Goal: Information Seeking & Learning: Check status

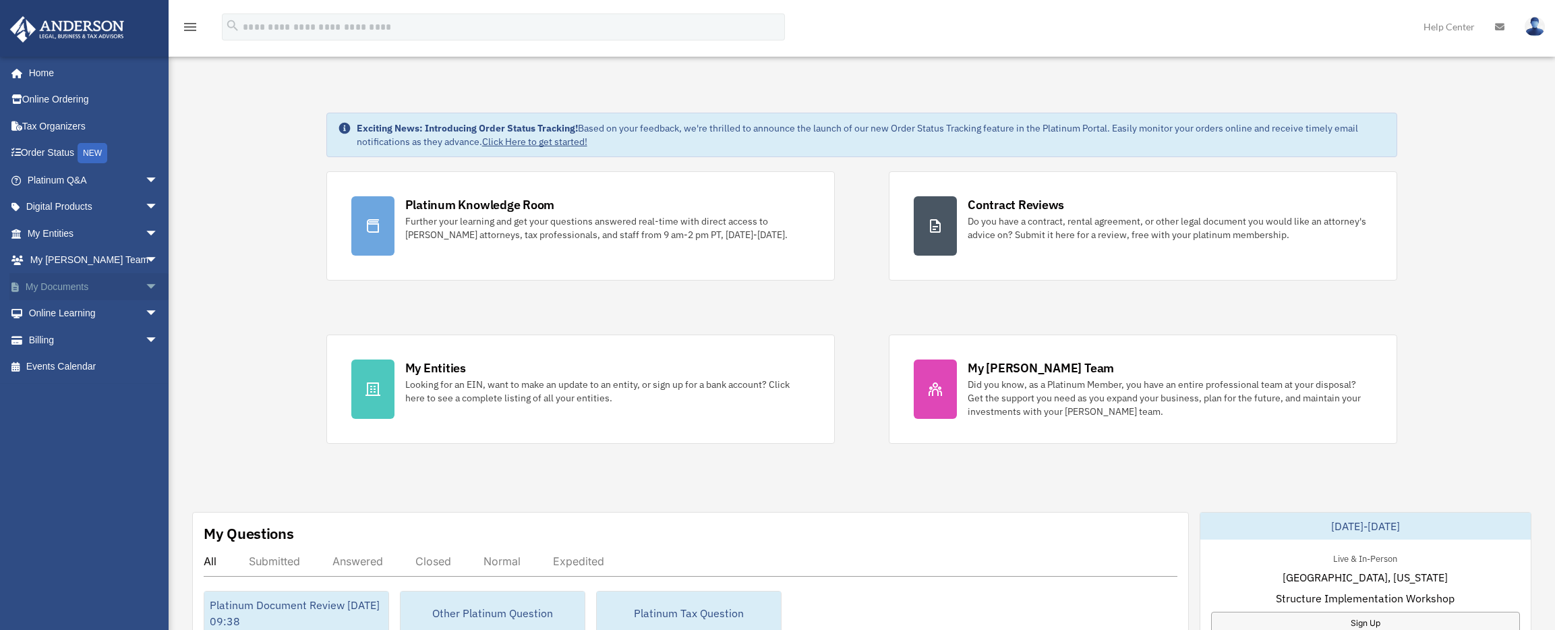
click at [72, 282] on link "My Documents arrow_drop_down" at bounding box center [93, 286] width 169 height 27
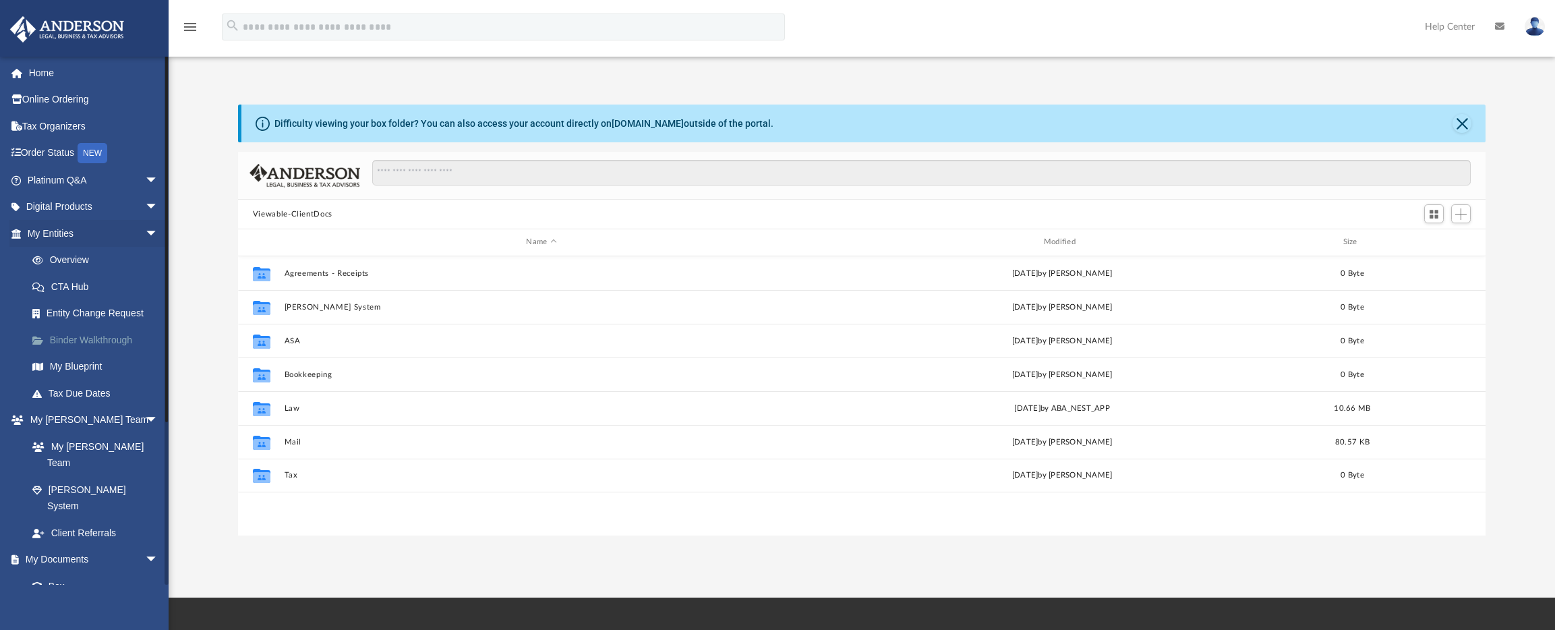
scroll to position [297, 1238]
click at [64, 180] on link "Platinum Q&A arrow_drop_down" at bounding box center [93, 180] width 169 height 27
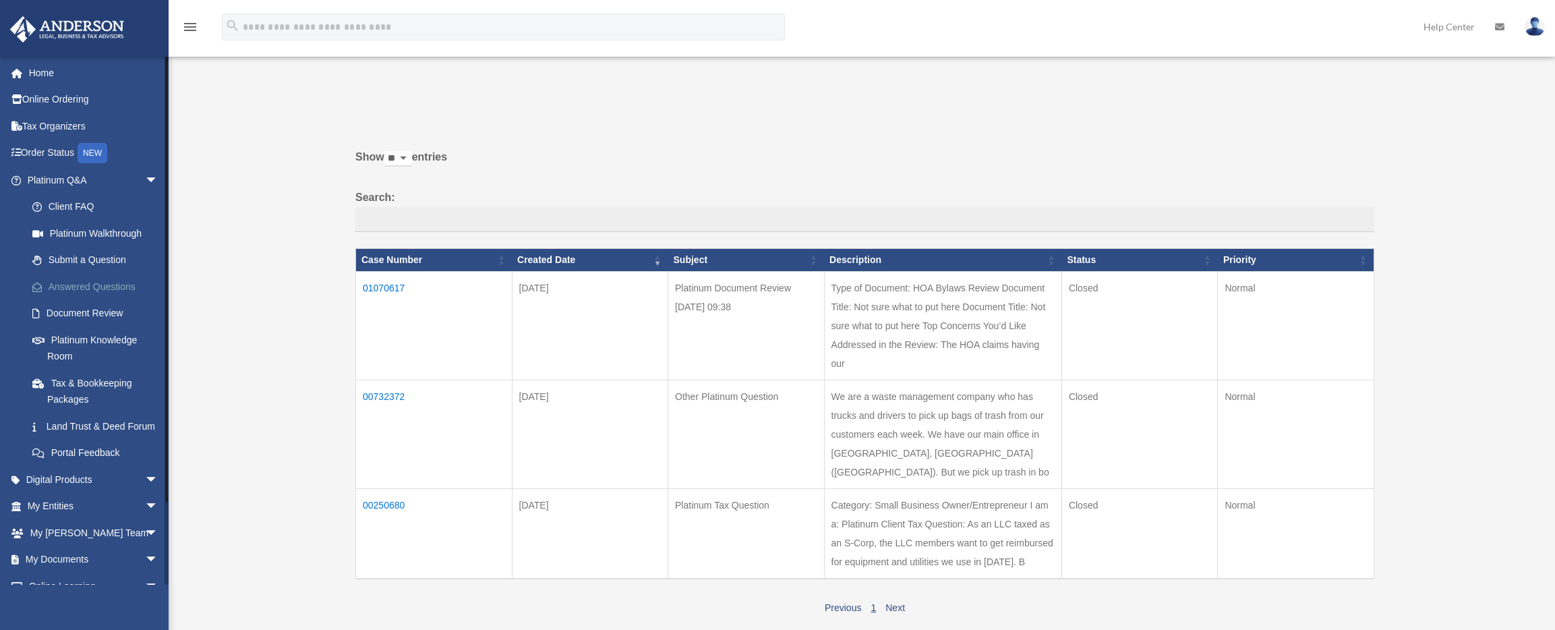
click at [81, 289] on link "Answered Questions" at bounding box center [99, 286] width 160 height 27
click at [404, 288] on td "01070617" at bounding box center [434, 326] width 156 height 109
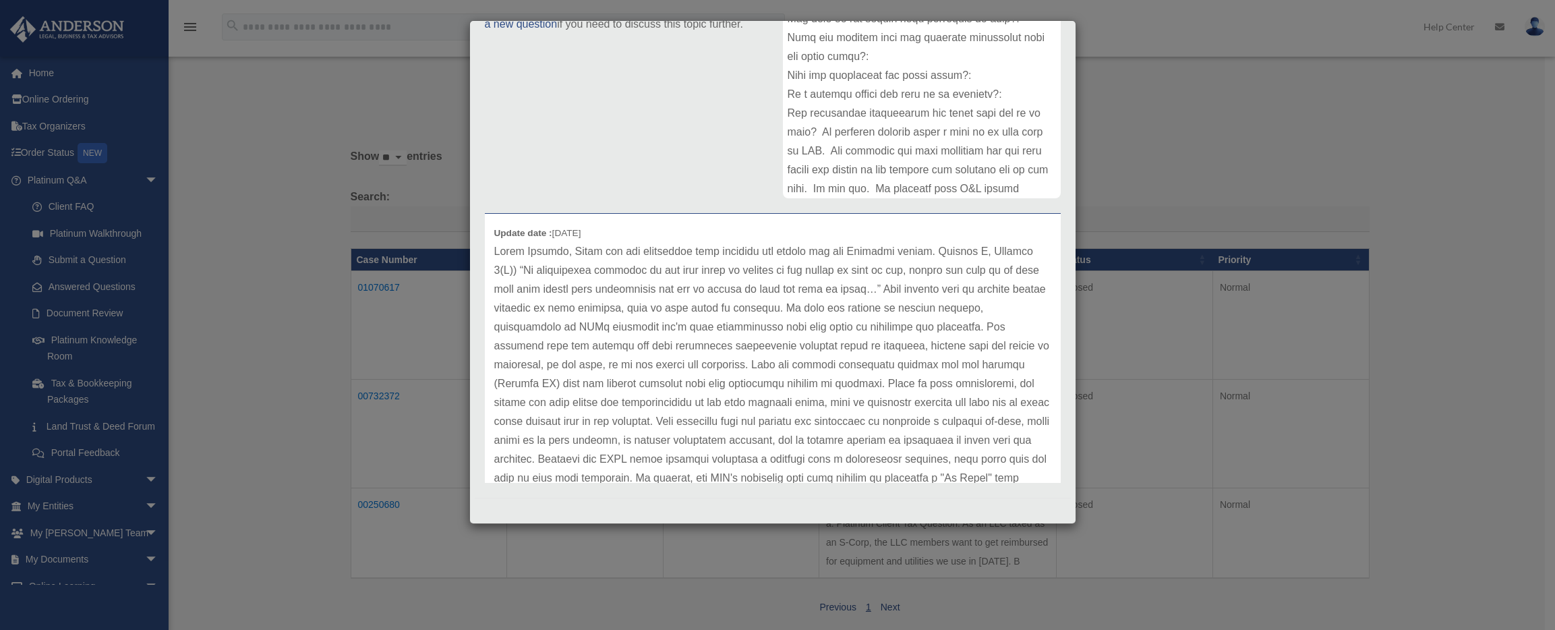
scroll to position [44, 0]
click at [507, 250] on p at bounding box center [772, 419] width 557 height 359
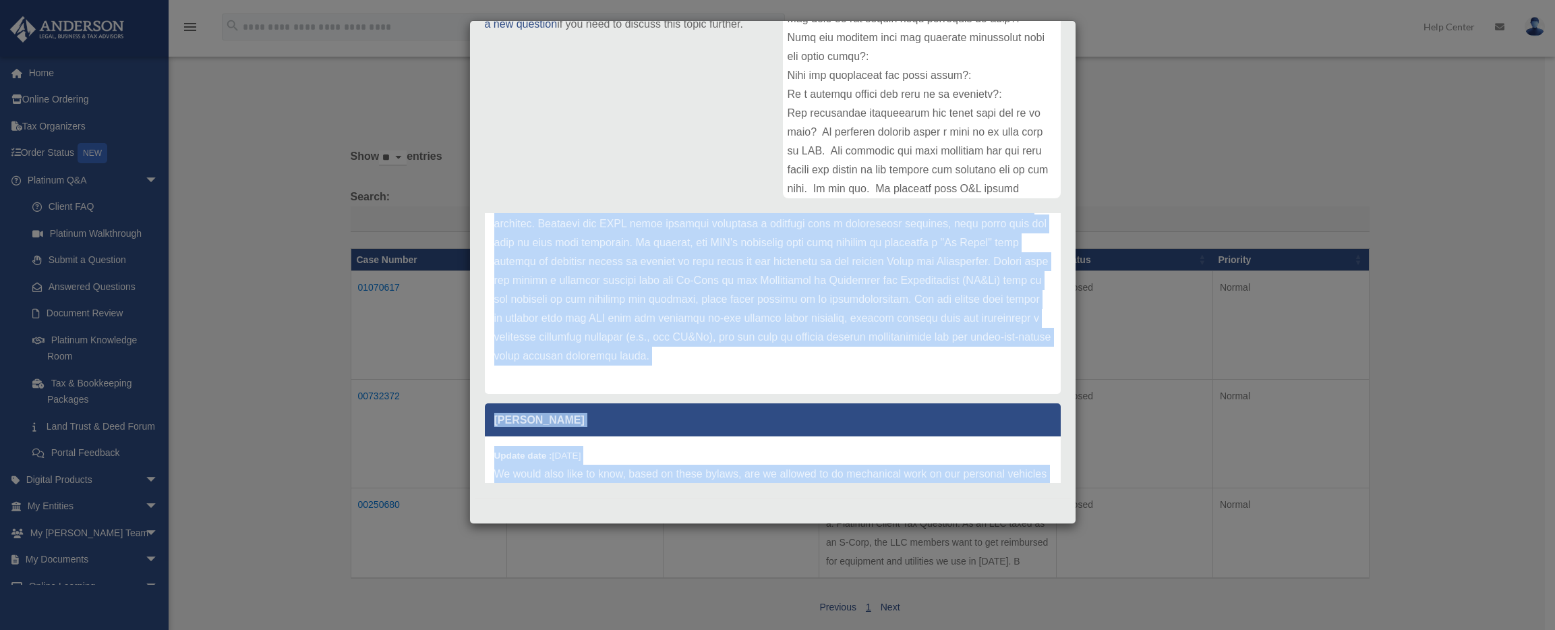
scroll to position [363, 0]
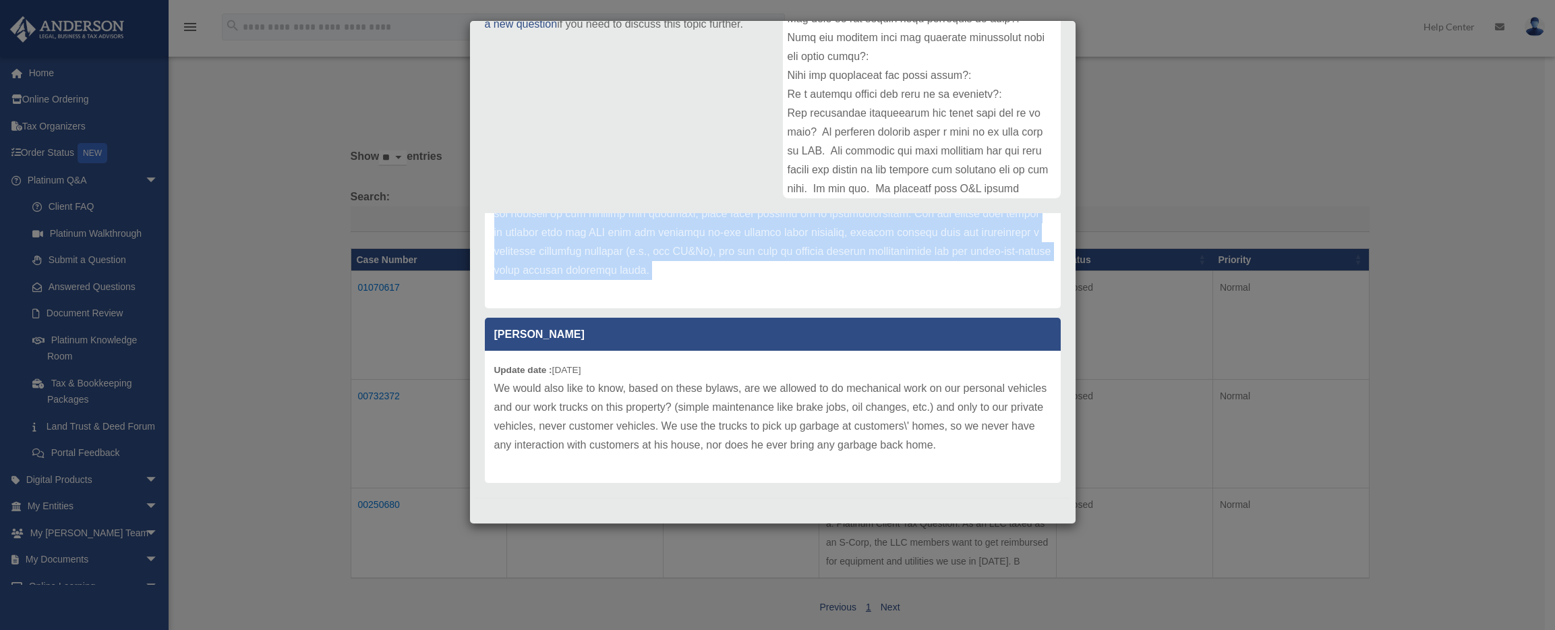
drag, startPoint x: 507, startPoint y: 250, endPoint x: 863, endPoint y: 268, distance: 356.0
click at [856, 277] on p at bounding box center [772, 100] width 557 height 359
copy div "Hello Richard, Thank you for submitting your document for review via the Platin…"
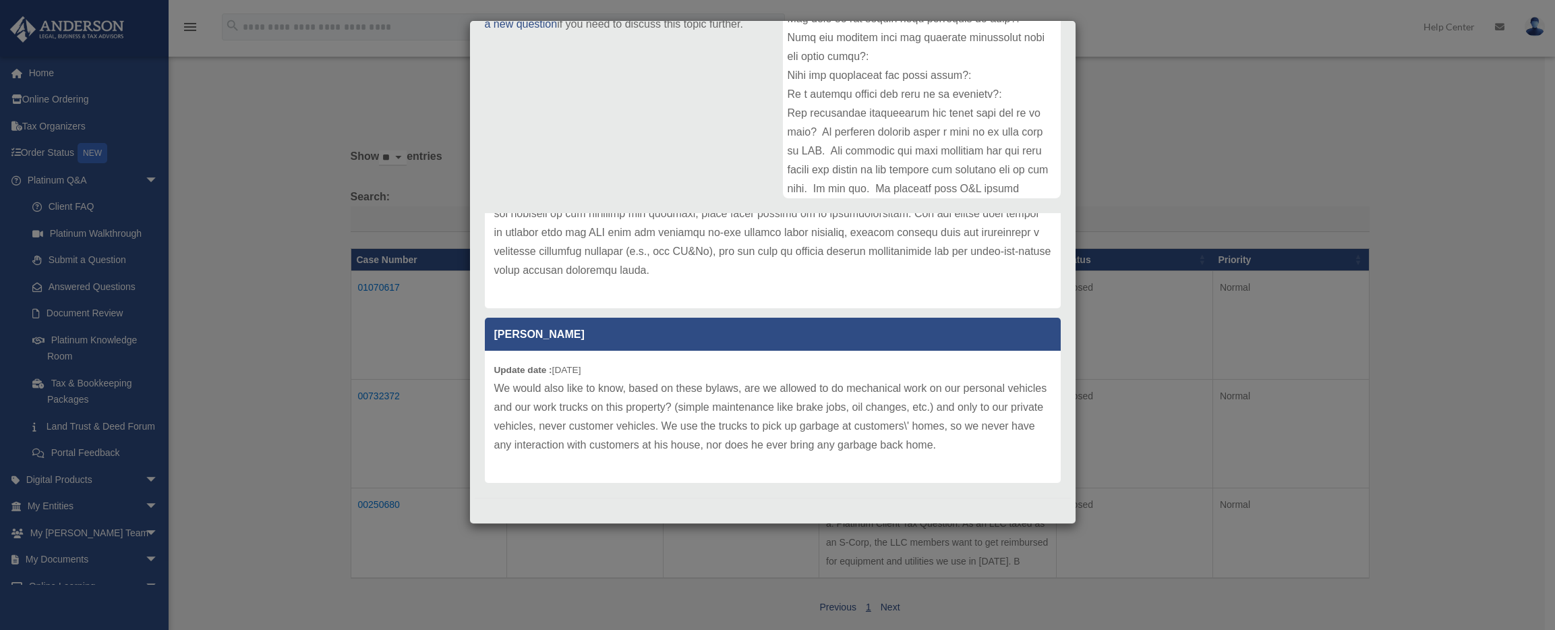
click at [302, 121] on div "Case Detail × Platinum Document Review 08/08/2025 09:38 Case Number 01070617 Cr…" at bounding box center [777, 315] width 1555 height 630
click at [248, 277] on div "Case Detail × Platinum Document Review 08/08/2025 09:38 Case Number 01070617 Cr…" at bounding box center [777, 315] width 1555 height 630
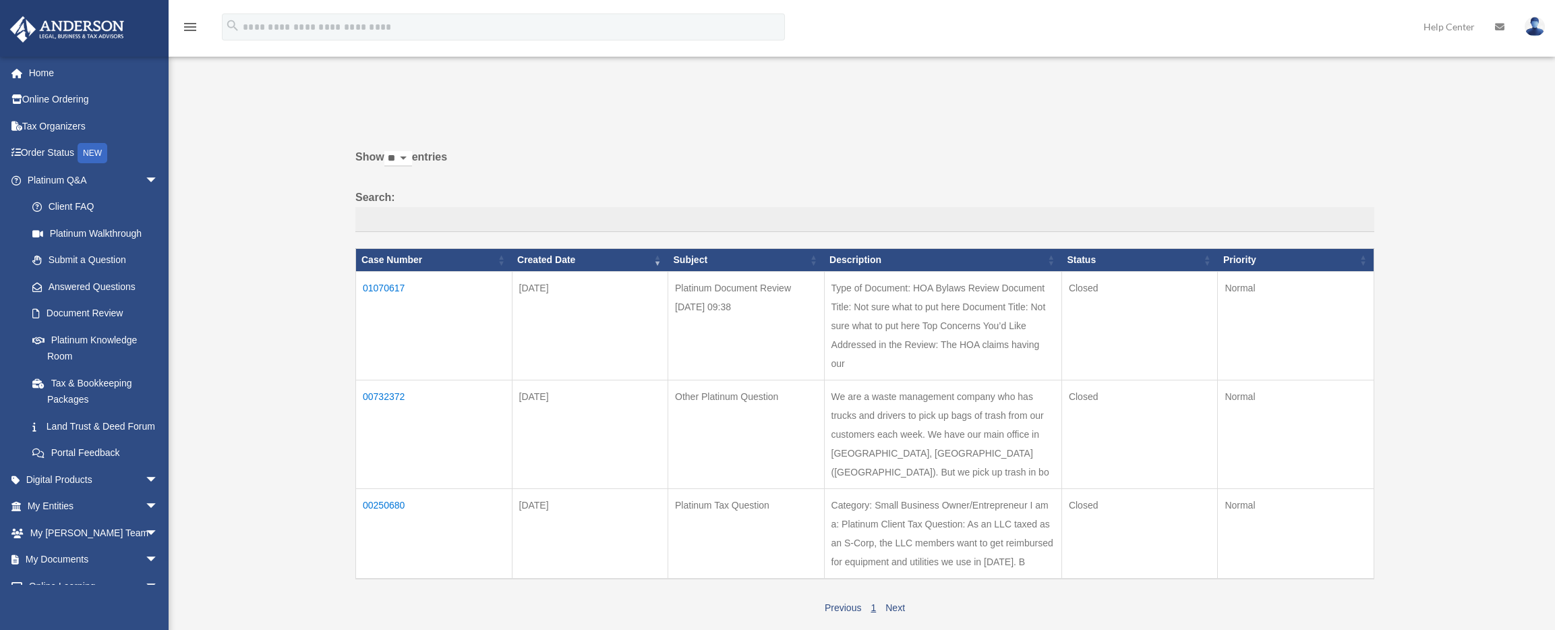
click at [296, 299] on div "Past Questions & Answers cooksiphone@gmail.com Sign Out cooksiphone@gmail.com H…" at bounding box center [777, 357] width 1555 height 590
click at [719, 121] on div "Do you really want to log out? Yes No Show ** ** ** *** entries Search: Case Nu…" at bounding box center [860, 359] width 1029 height 515
